Goal: Task Accomplishment & Management: Use online tool/utility

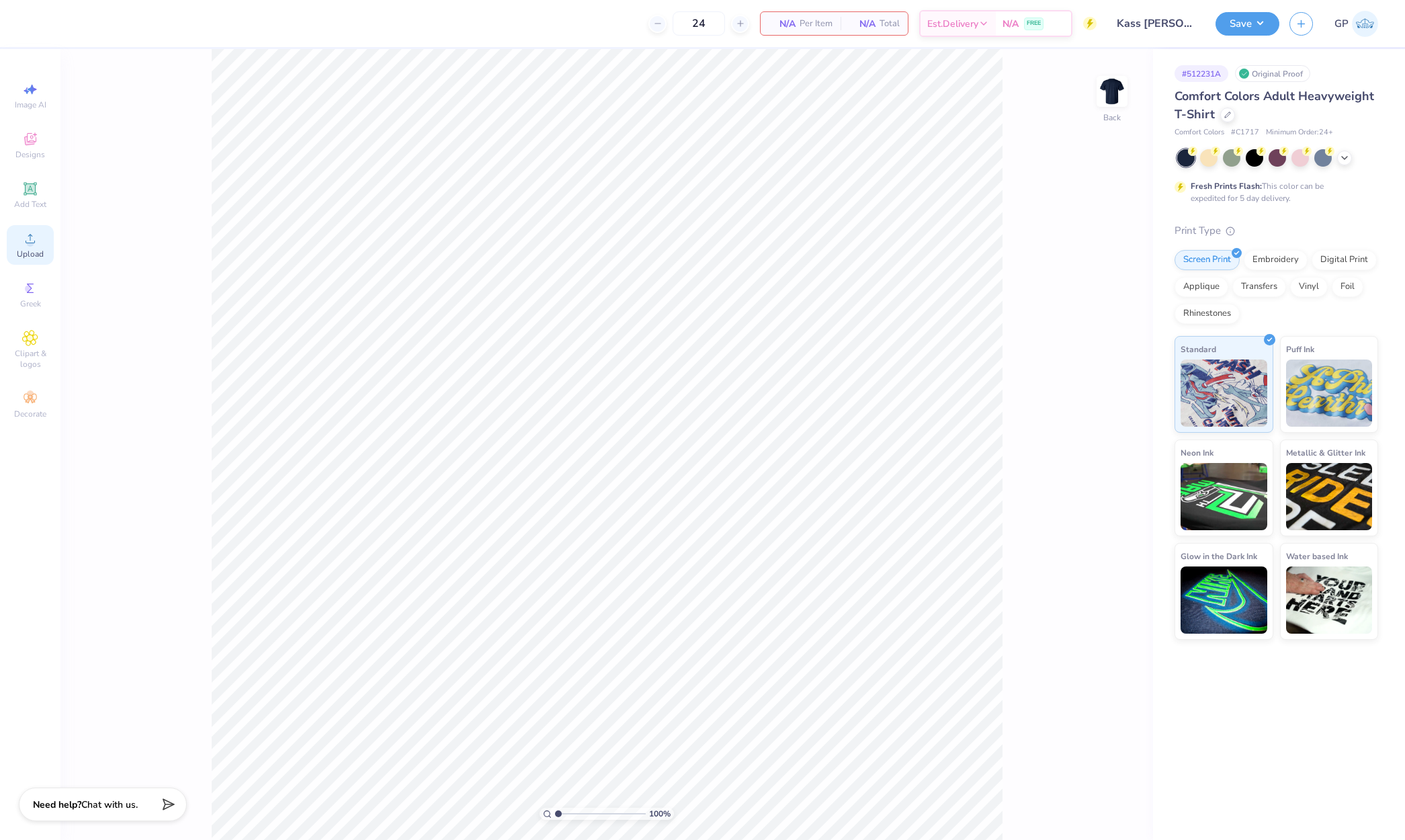
click at [33, 235] on icon at bounding box center [30, 238] width 17 height 17
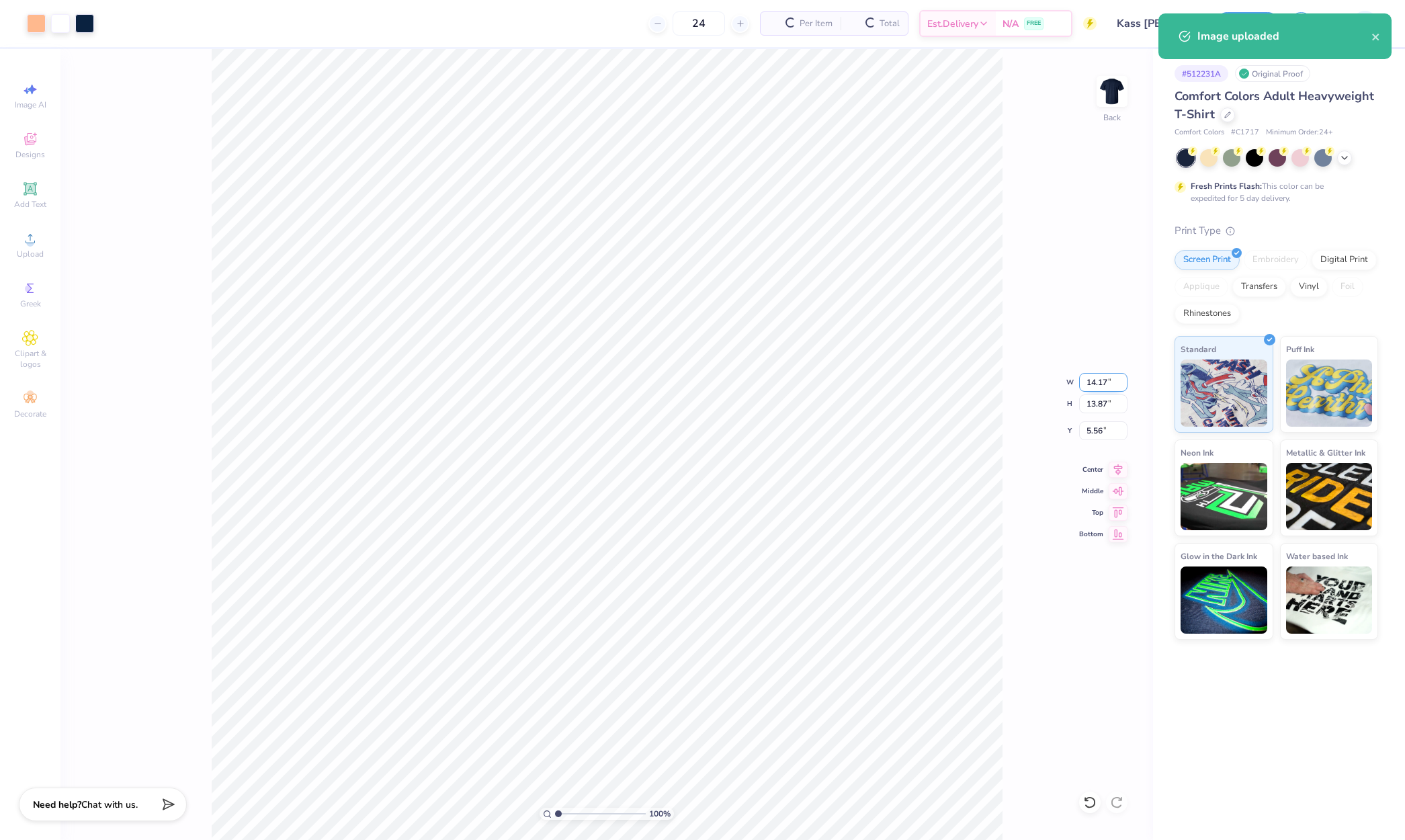
click at [1097, 387] on input "14.17" at bounding box center [1104, 381] width 49 height 19
type input "12.00"
type input "11.75"
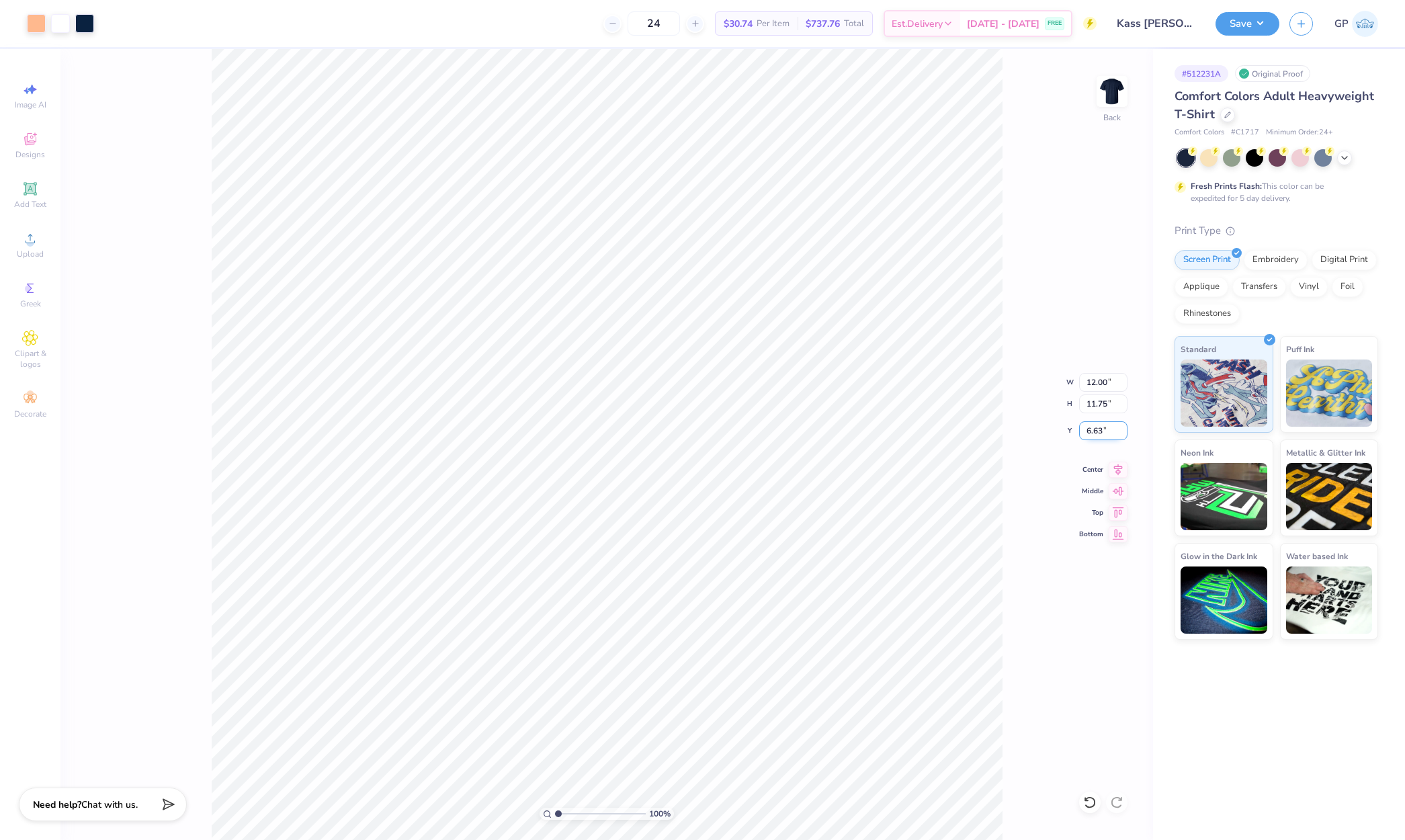
click at [1092, 434] on input "6.63" at bounding box center [1104, 430] width 49 height 19
type input "3.00"
click at [1232, 25] on button "Save" at bounding box center [1247, 21] width 63 height 23
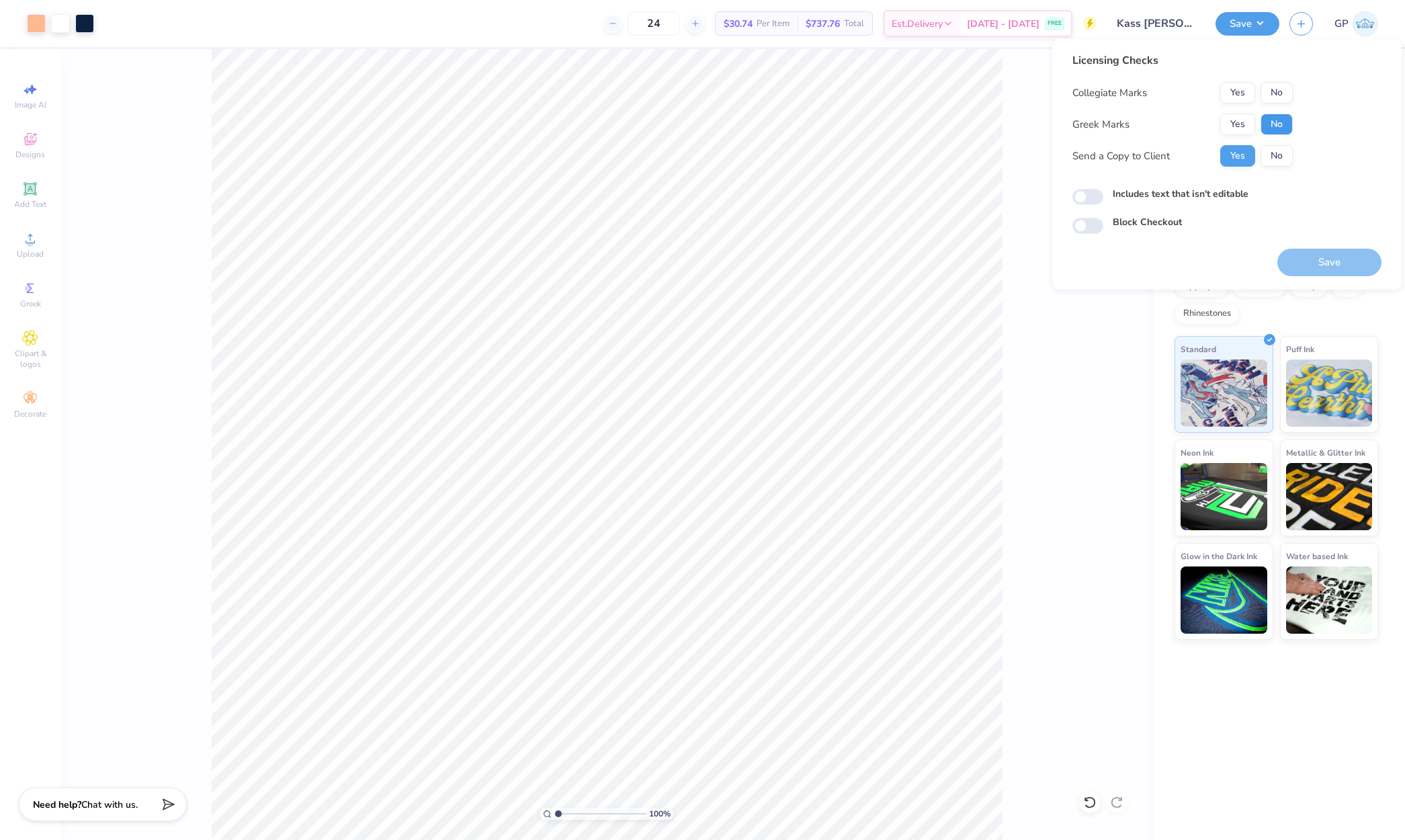
click at [1279, 121] on button "No" at bounding box center [1276, 124] width 32 height 21
click at [1277, 81] on div "Licensing Checks Collegiate Marks Yes No Greek Marks Yes No Send a Copy to Clie…" at bounding box center [1183, 114] width 221 height 124
click at [1275, 91] on button "No" at bounding box center [1276, 93] width 32 height 21
click at [37, 232] on icon at bounding box center [30, 238] width 17 height 17
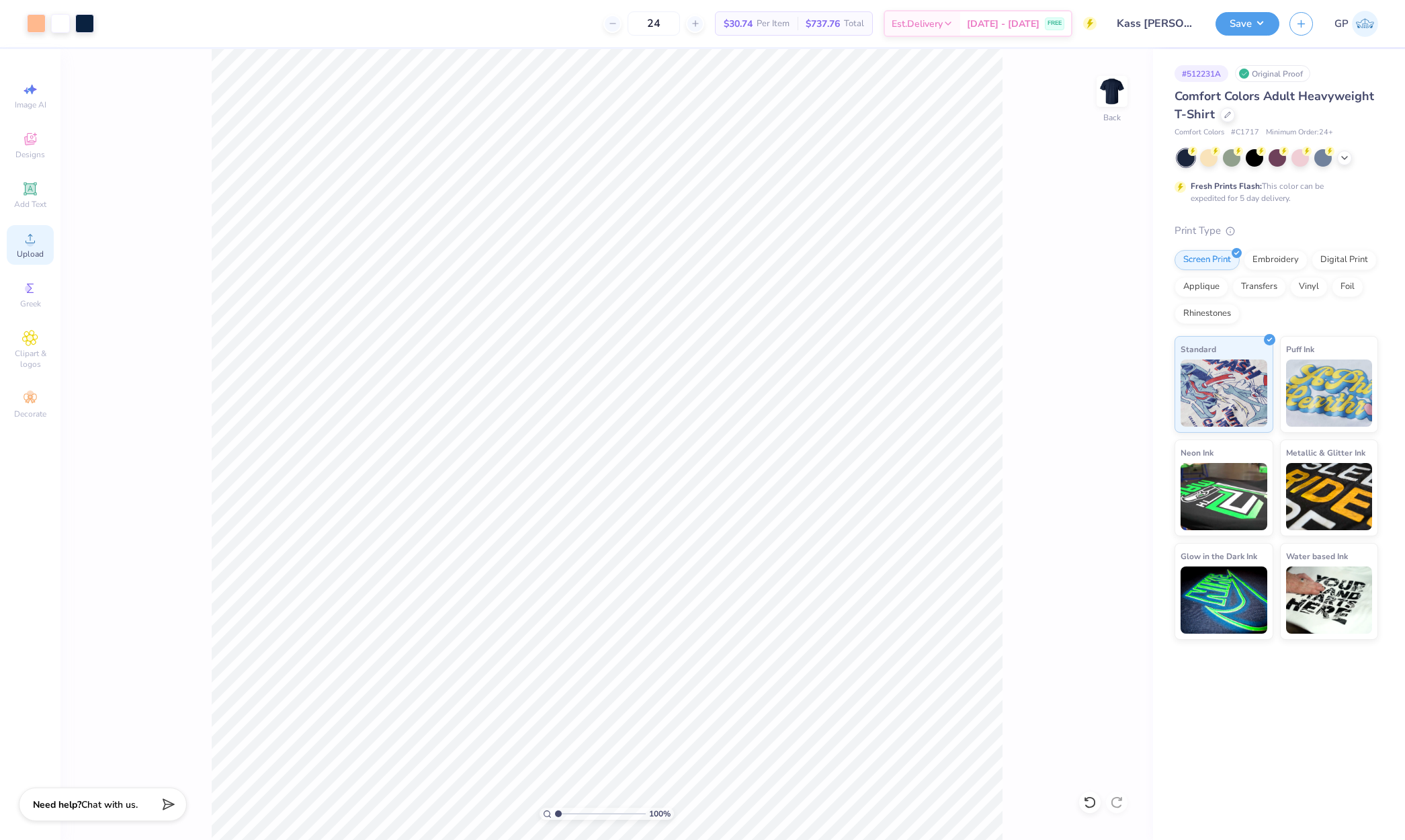
click at [24, 244] on icon at bounding box center [30, 238] width 17 height 17
type input "1.10"
type input "12.00"
type input "11.75"
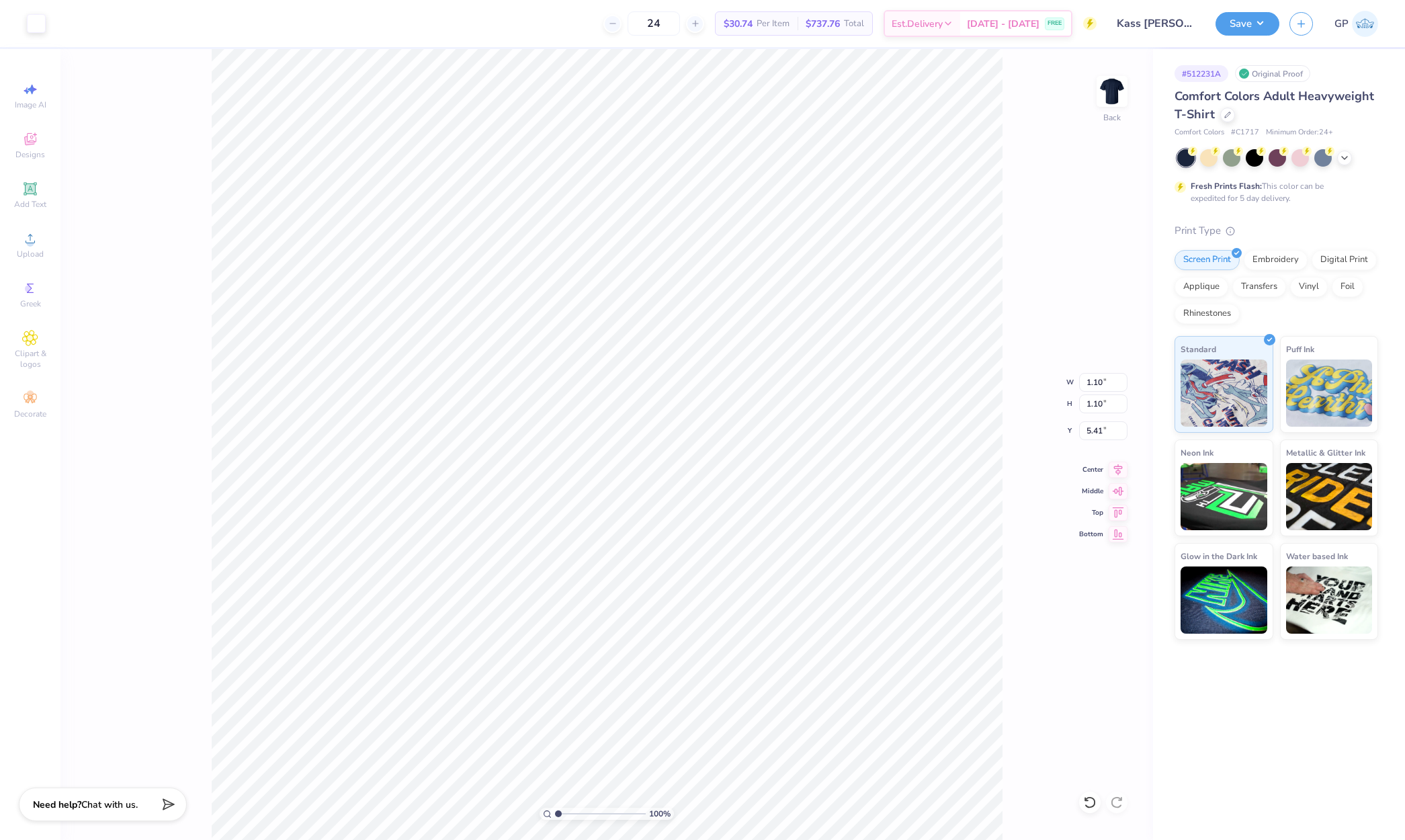
type input "3.00"
click at [83, 23] on div at bounding box center [84, 21] width 19 height 19
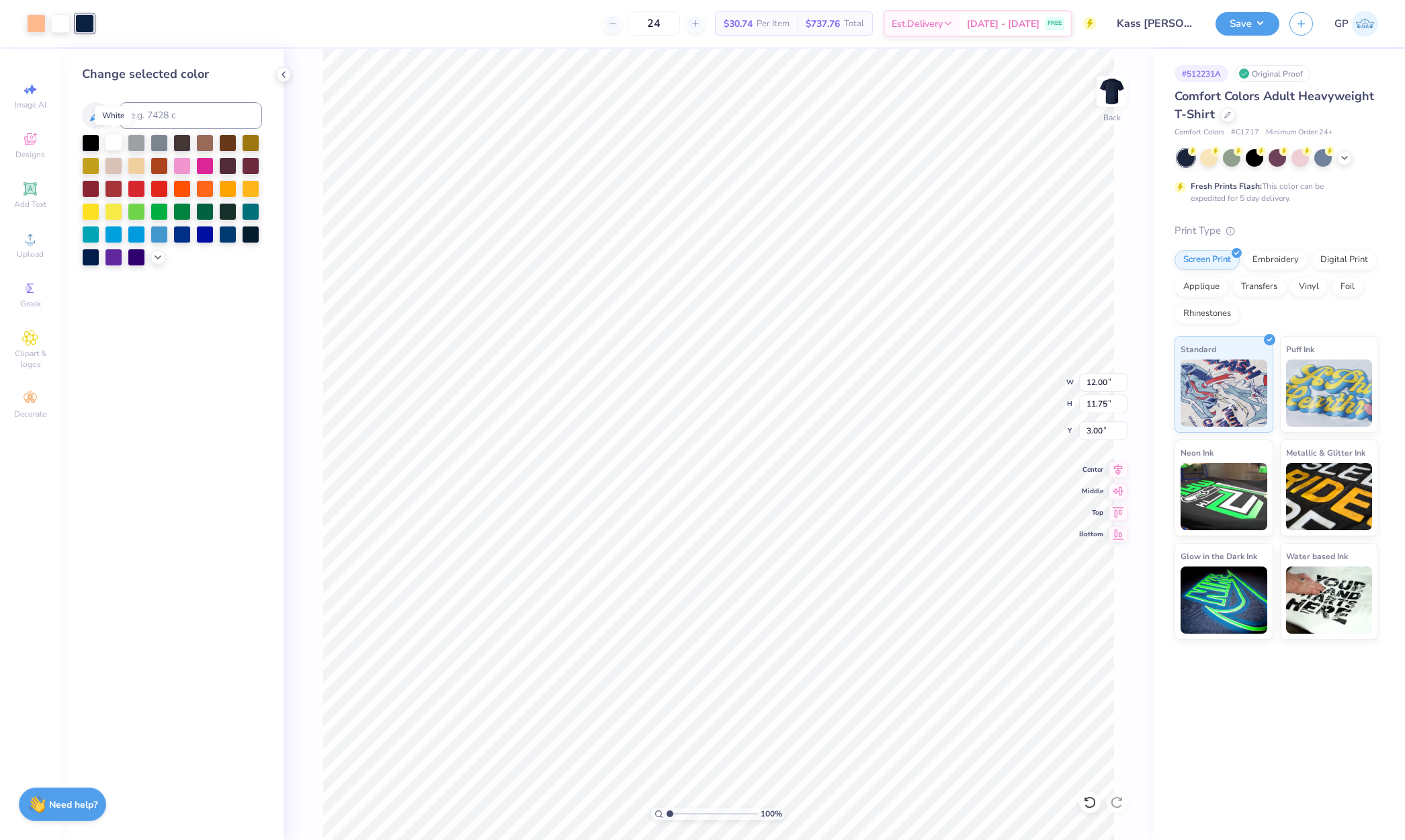
click at [112, 139] on div at bounding box center [113, 141] width 18 height 18
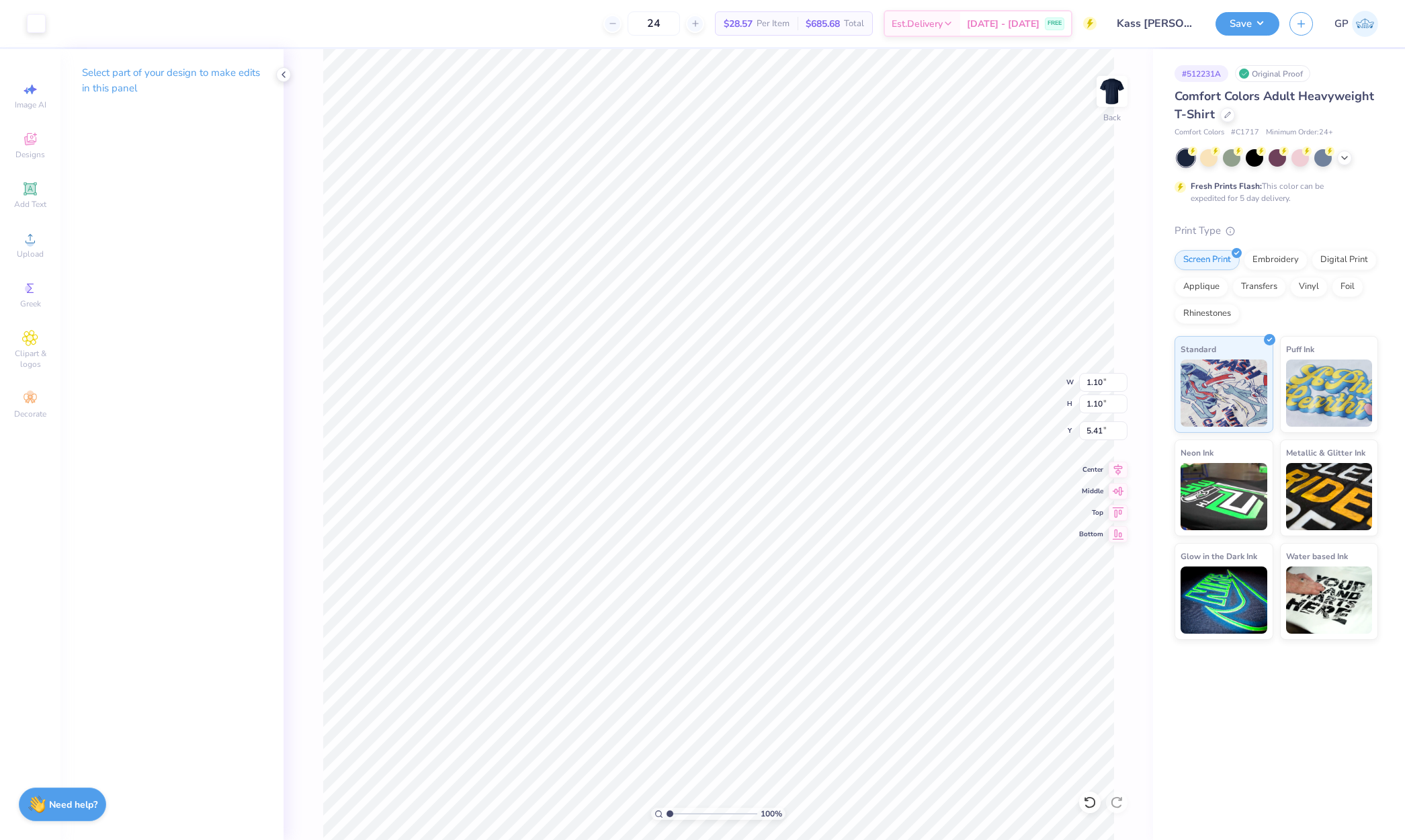
type input "13.11"
type input "0.39"
drag, startPoint x: 674, startPoint y: 810, endPoint x: 698, endPoint y: 809, distance: 24.0
click at [698, 811] on input "range" at bounding box center [711, 814] width 91 height 12
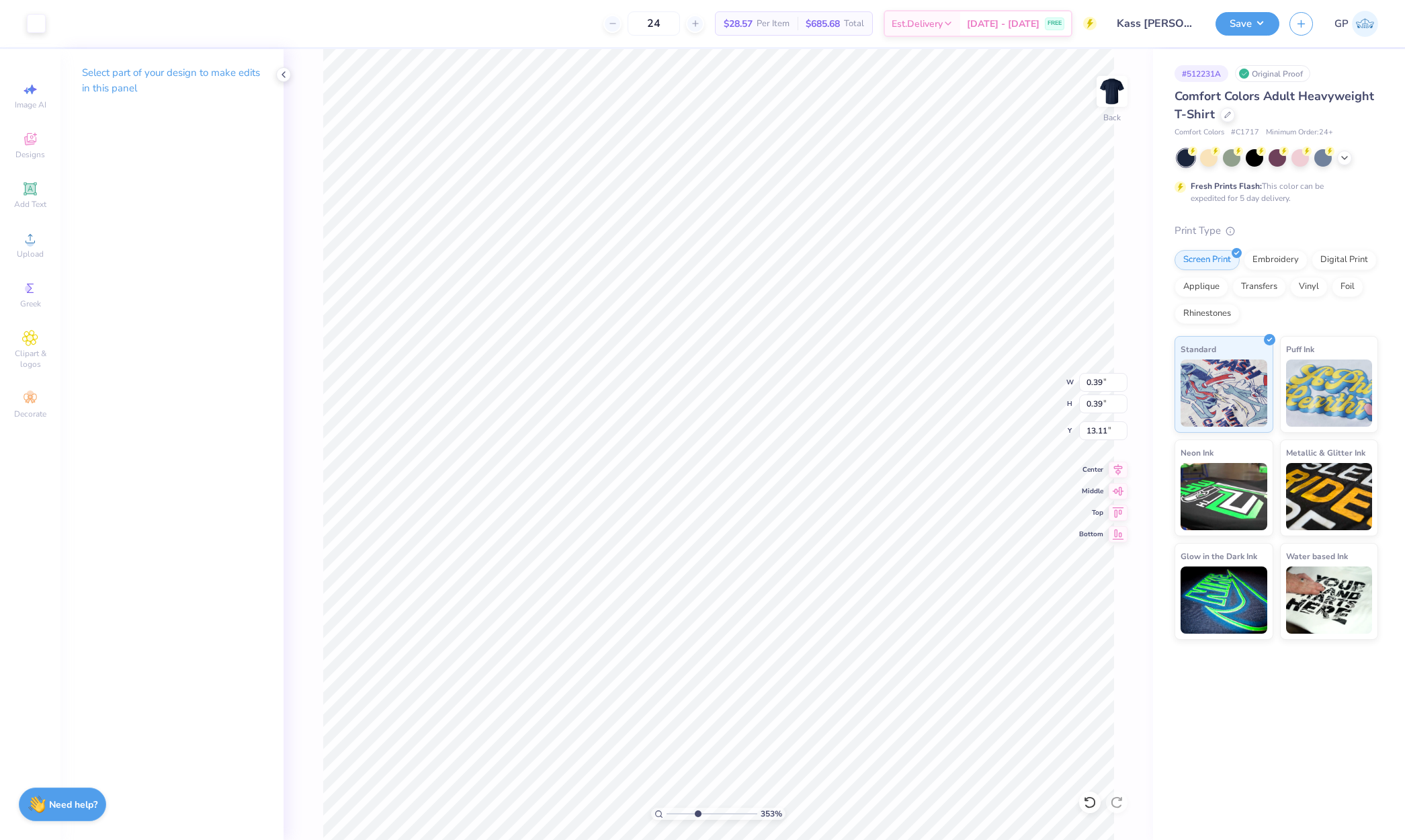
type input "4.05"
type input "12.61"
type input "0.22"
type input "12.00"
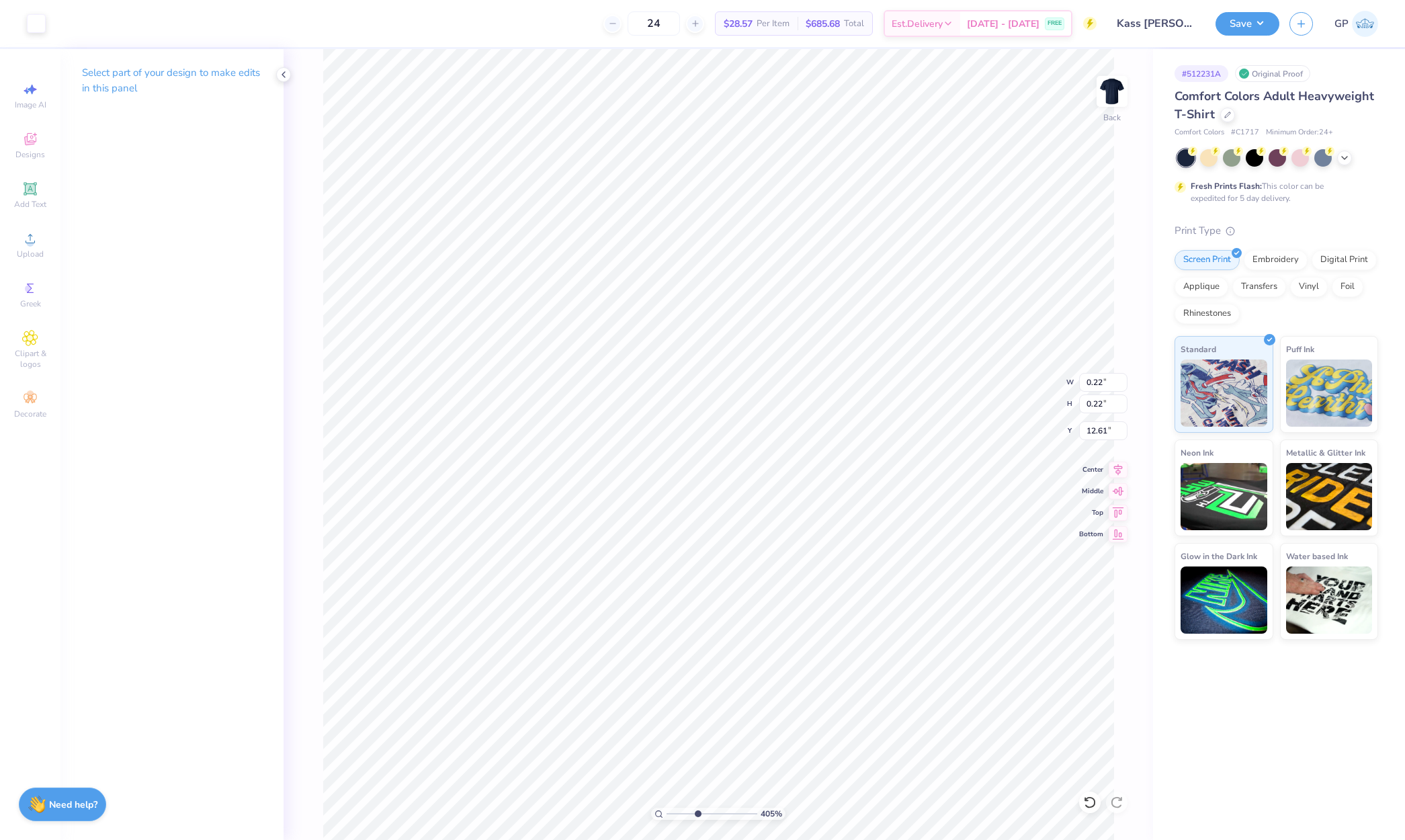
type input "11.75"
type input "3.00"
drag, startPoint x: 698, startPoint y: 813, endPoint x: 647, endPoint y: 809, distance: 51.2
type input "1"
click at [666, 809] on input "range" at bounding box center [711, 814] width 91 height 12
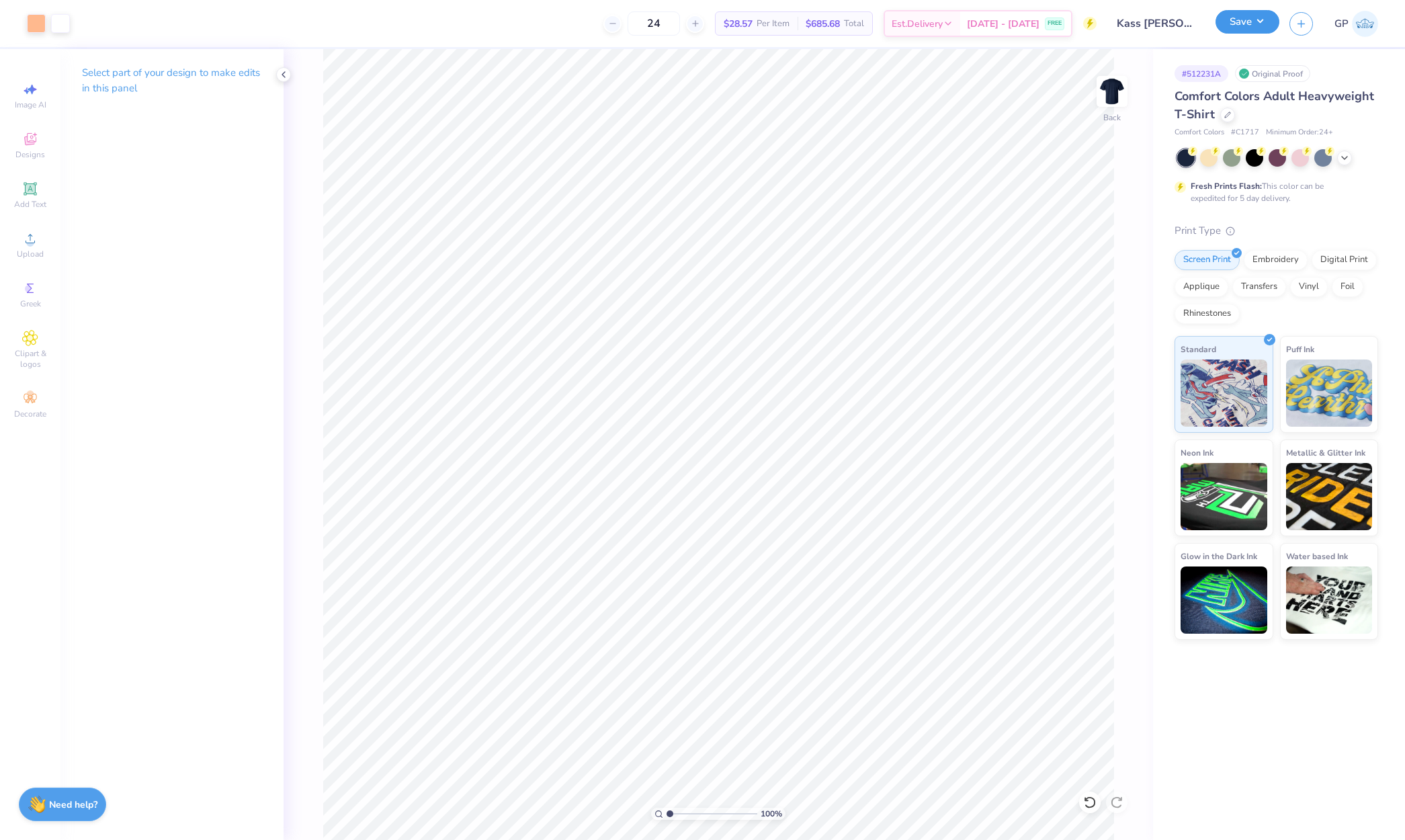
click at [1228, 21] on button "Save" at bounding box center [1247, 21] width 63 height 23
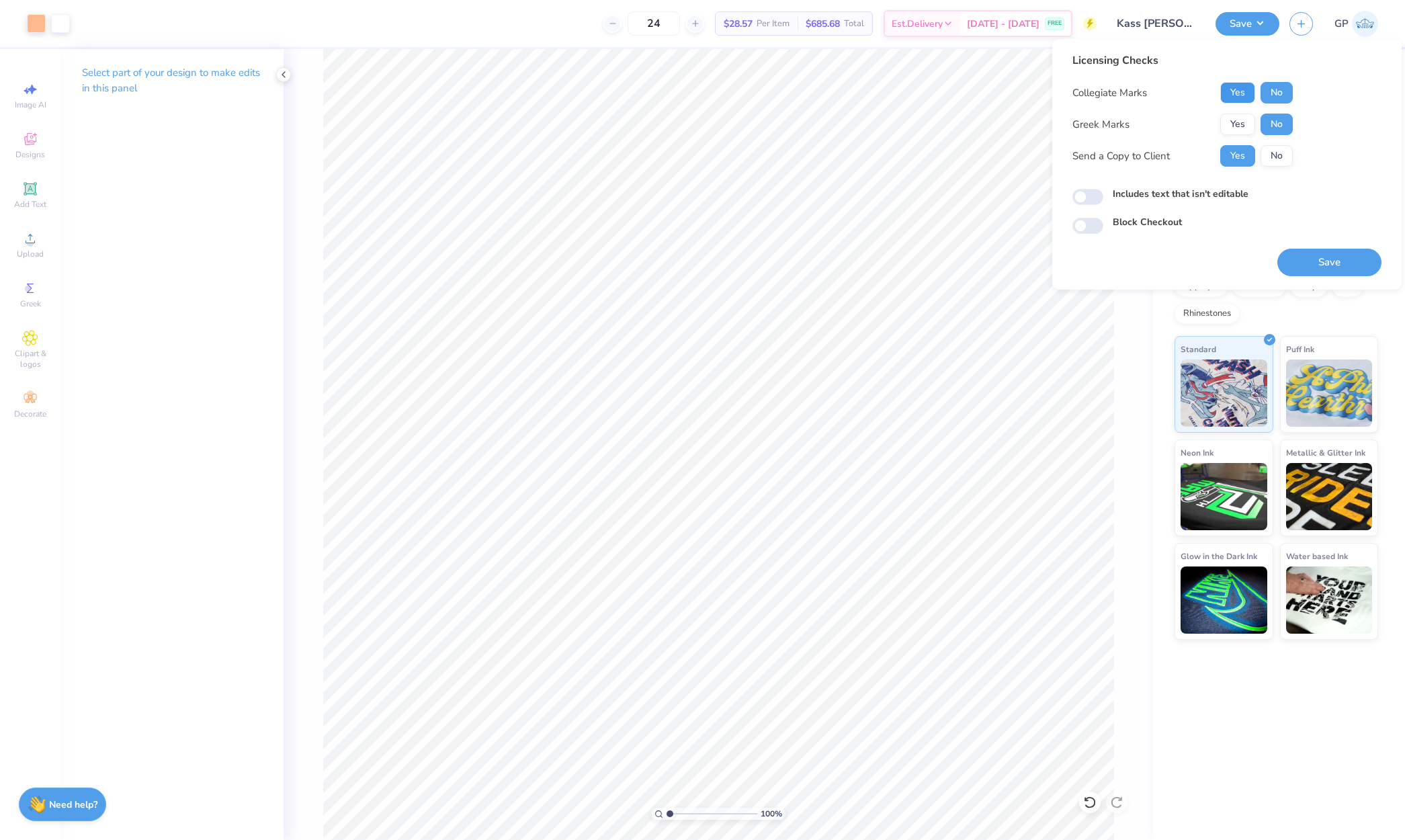
click at [1239, 97] on button "Yes" at bounding box center [1238, 93] width 35 height 21
click at [1092, 197] on input "Includes text that isn't editable" at bounding box center [1088, 197] width 31 height 17
checkbox input "true"
click at [1297, 256] on button "Save" at bounding box center [1329, 262] width 104 height 27
